Goal: Navigation & Orientation: Find specific page/section

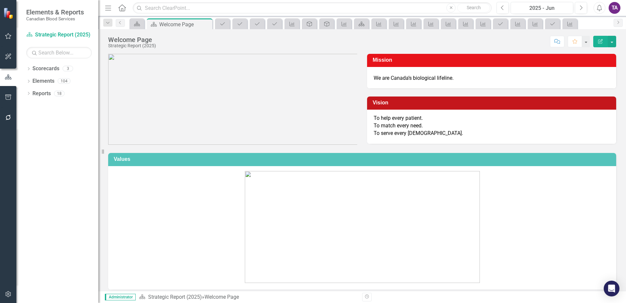
scroll to position [164, 0]
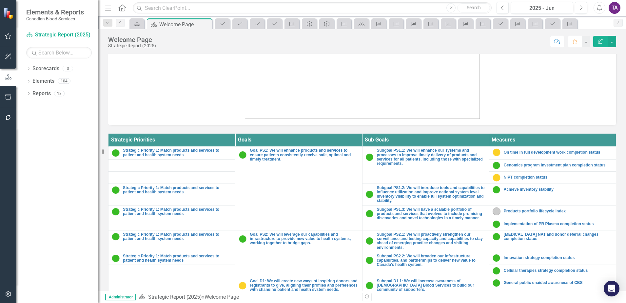
drag, startPoint x: 445, startPoint y: 302, endPoint x: 448, endPoint y: 308, distance: 7.2
click at [448, 302] on html "Elements & Reports Canadian Blood Services Scorecard Strategic Report (2025) Se…" at bounding box center [313, 151] width 626 height 303
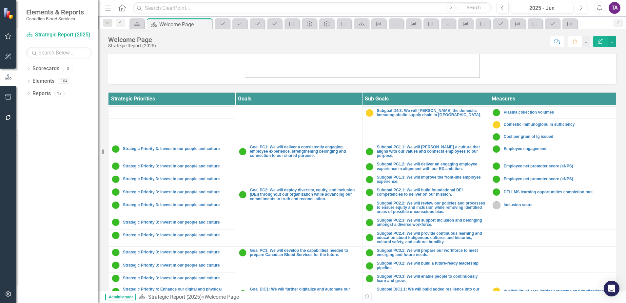
scroll to position [275, 0]
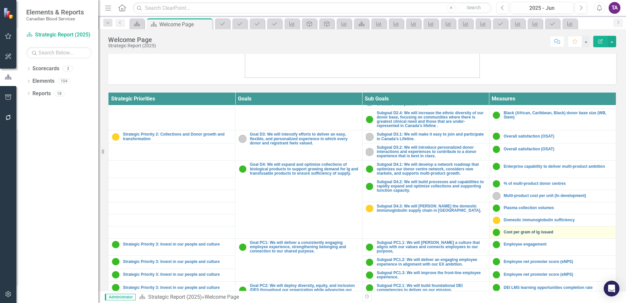
click at [515, 232] on link "Cost per gram of Ig issued" at bounding box center [558, 232] width 109 height 4
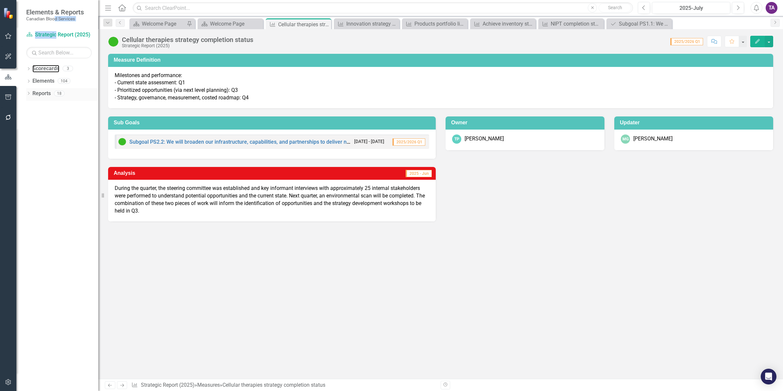
drag, startPoint x: 46, startPoint y: 69, endPoint x: 79, endPoint y: 92, distance: 40.5
click at [46, 69] on link "Scorecards" at bounding box center [45, 69] width 27 height 8
